Goal: Task Accomplishment & Management: Manage account settings

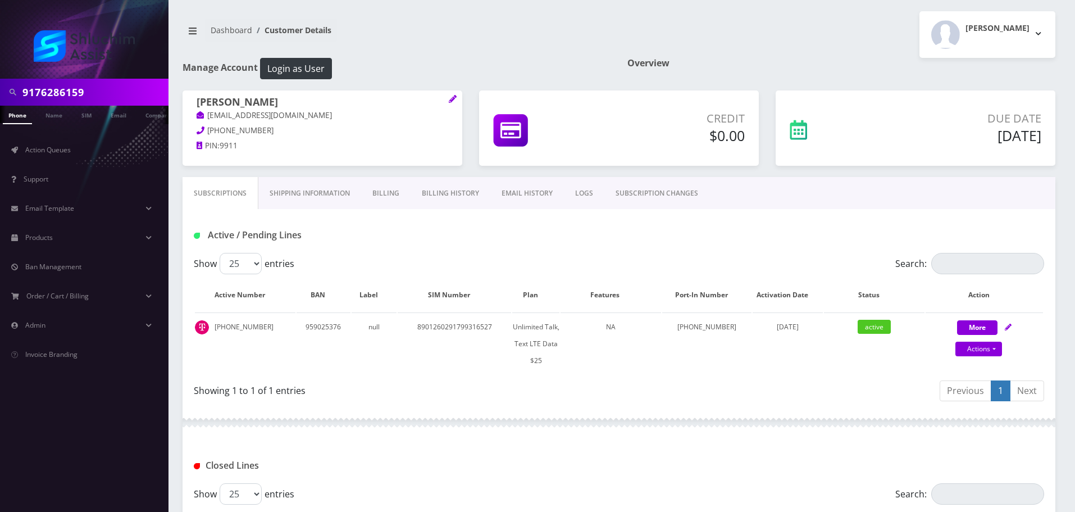
scroll to position [156, 0]
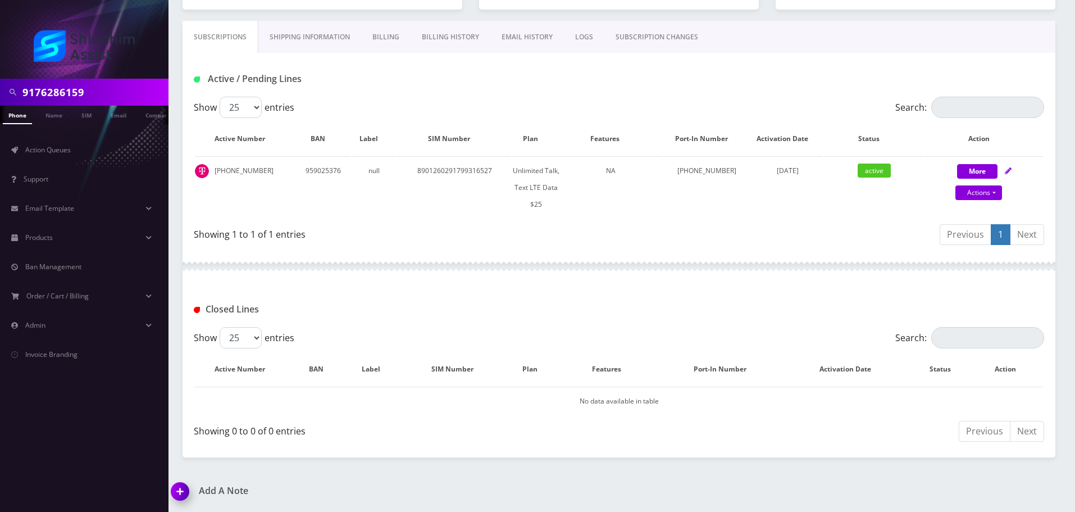
click at [122, 91] on input "9176286159" at bounding box center [93, 91] width 143 height 21
click at [63, 95] on input "[PHONE_NUMBER]" at bounding box center [93, 91] width 143 height 21
type input "5102168905"
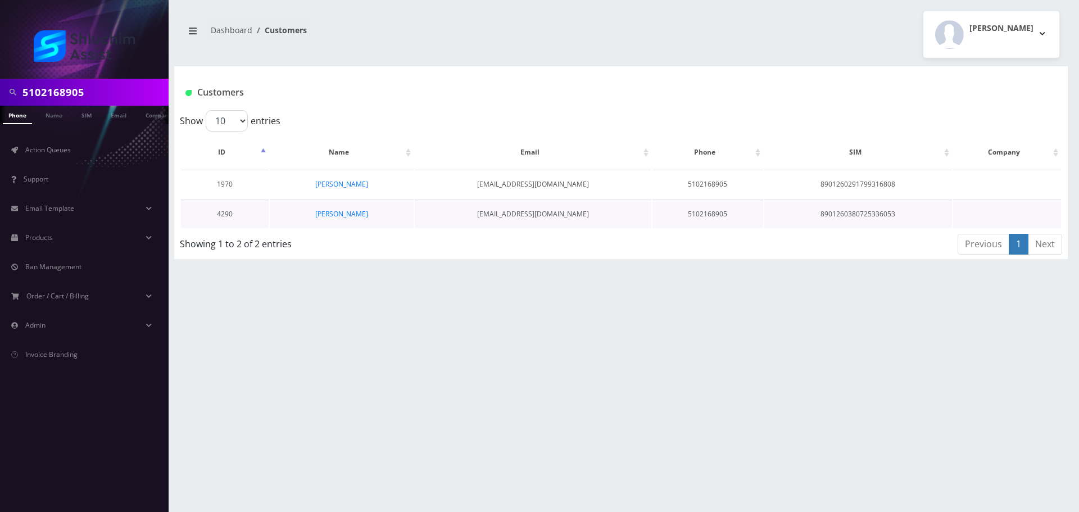
click at [335, 207] on td "Geula Lipsker" at bounding box center [342, 213] width 144 height 29
click at [338, 212] on link "Geula Lipsker" at bounding box center [341, 214] width 53 height 10
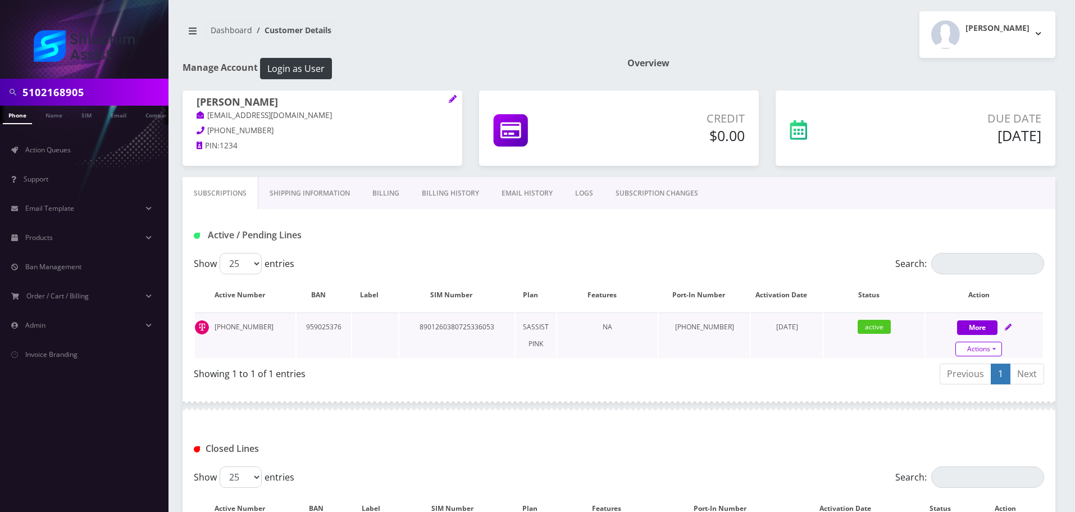
click at [966, 349] on link "Actions" at bounding box center [979, 349] width 47 height 15
select select "Sim Card"
select select "74"
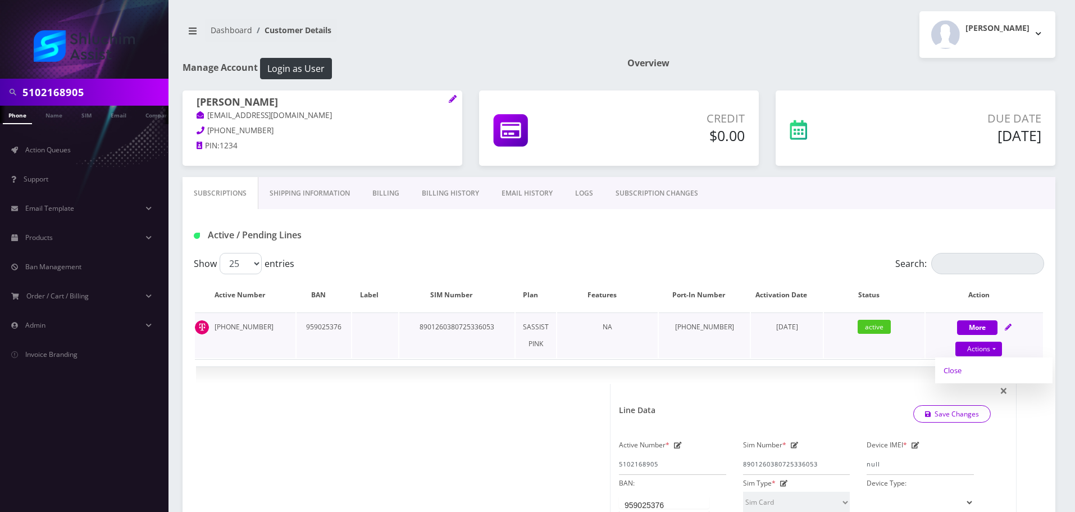
click at [963, 372] on link "Close" at bounding box center [993, 370] width 117 height 17
type input "[DATE]"
select select "Sim Card"
select select "74"
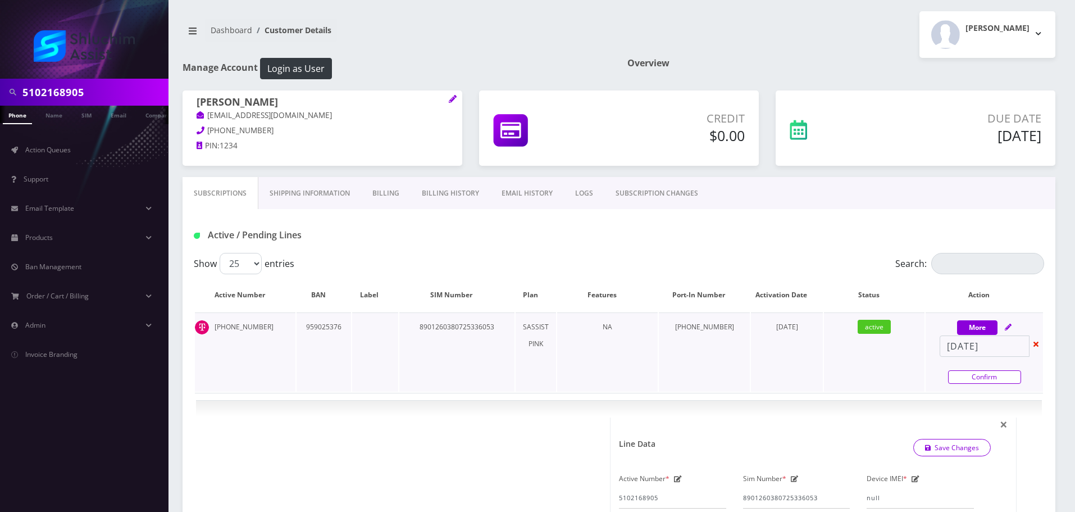
click at [972, 380] on link "Confirm" at bounding box center [984, 376] width 73 height 13
select select "Sim Card"
select select "74"
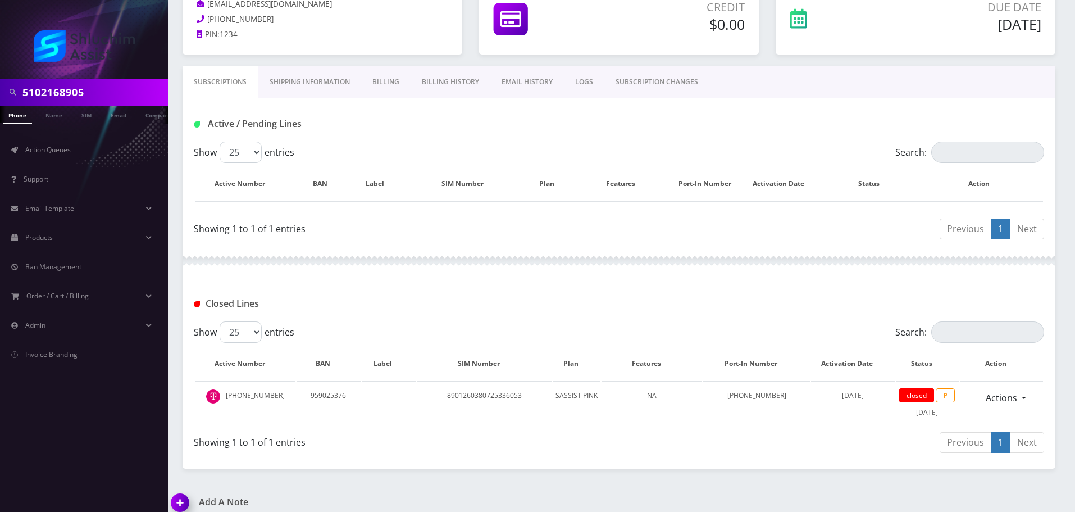
scroll to position [122, 0]
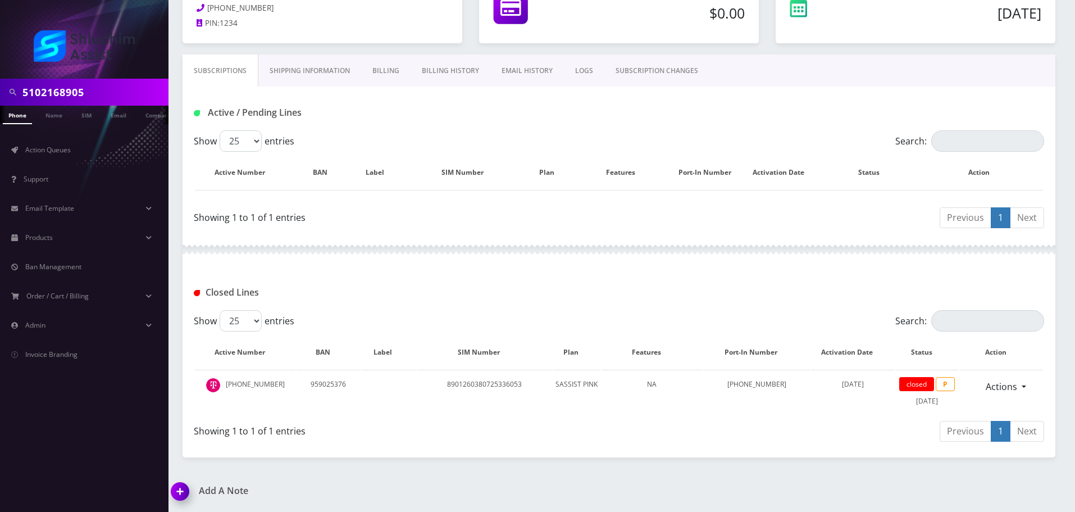
click at [97, 88] on input "5102168905" at bounding box center [93, 91] width 143 height 21
